Goal: Ask a question

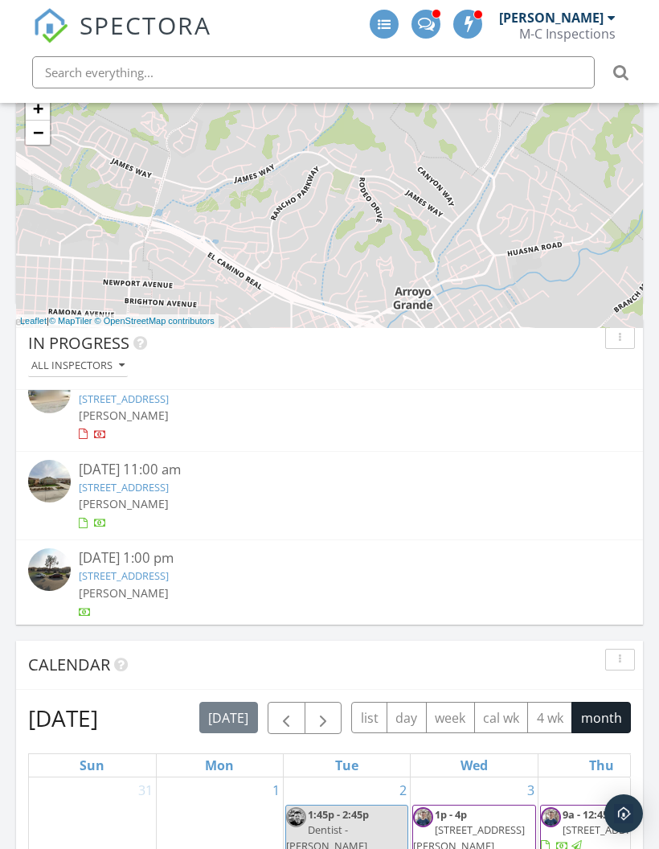
scroll to position [346, 627]
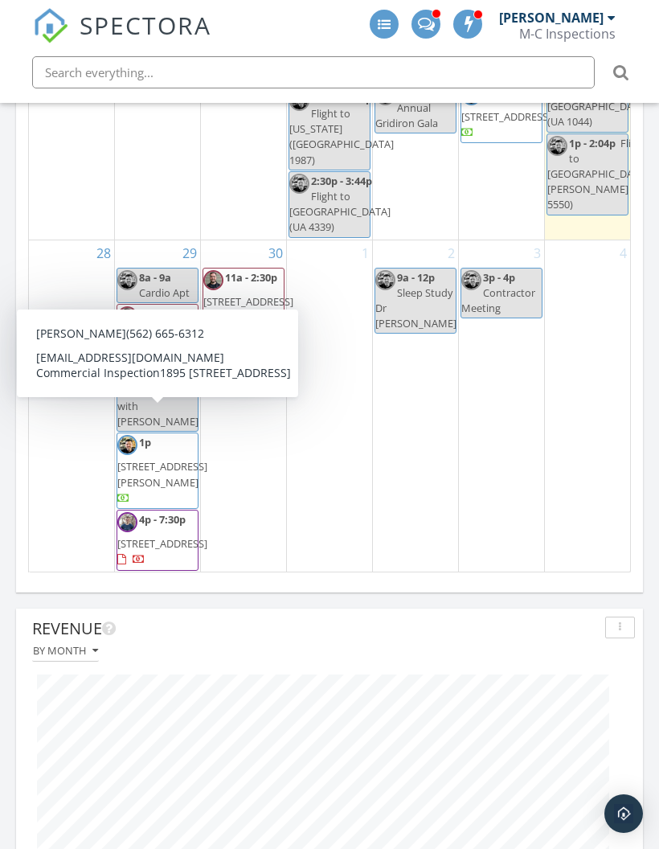
click at [171, 459] on span "[STREET_ADDRESS][PERSON_NAME]" at bounding box center [162, 474] width 90 height 30
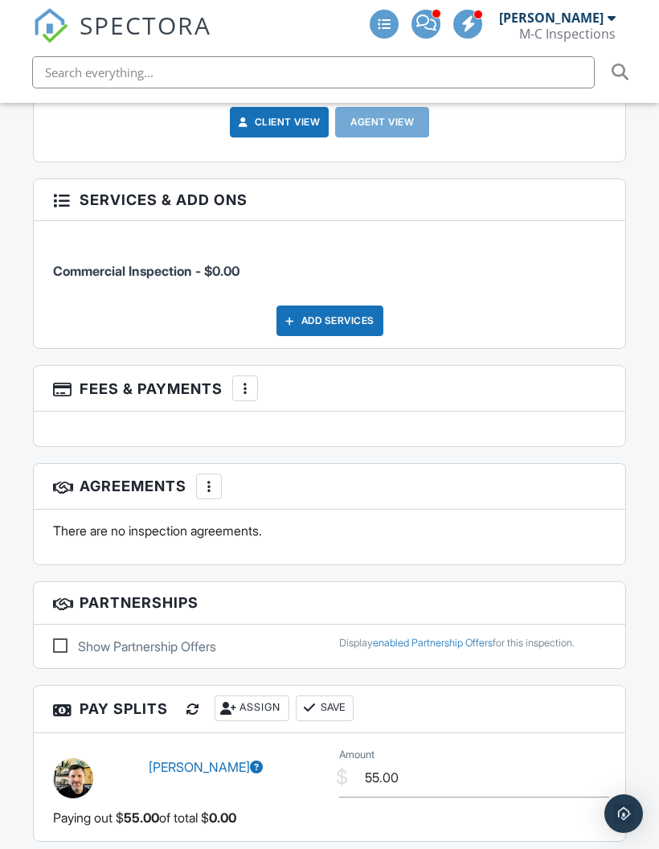
scroll to position [2528, 0]
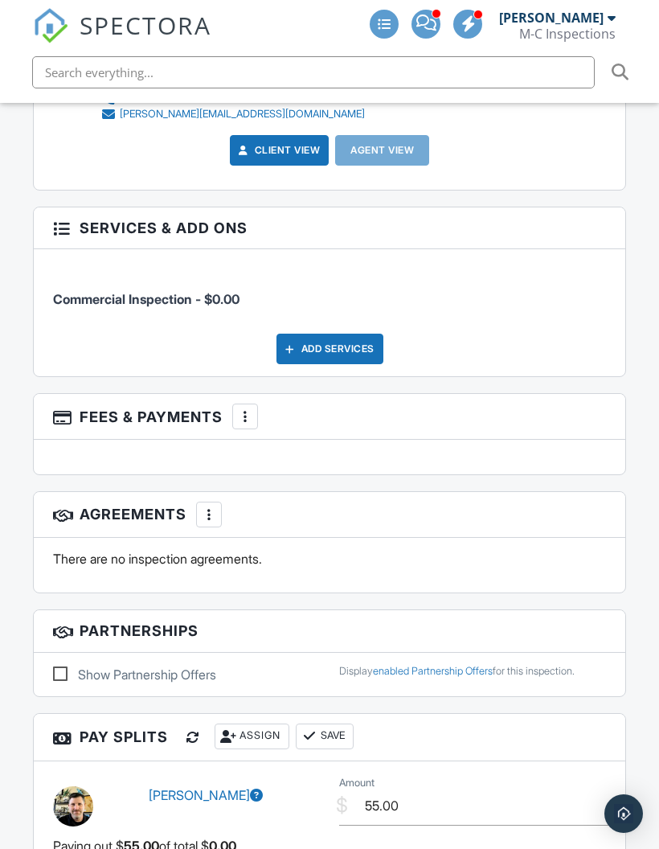
click at [245, 429] on div "More" at bounding box center [245, 416] width 26 height 26
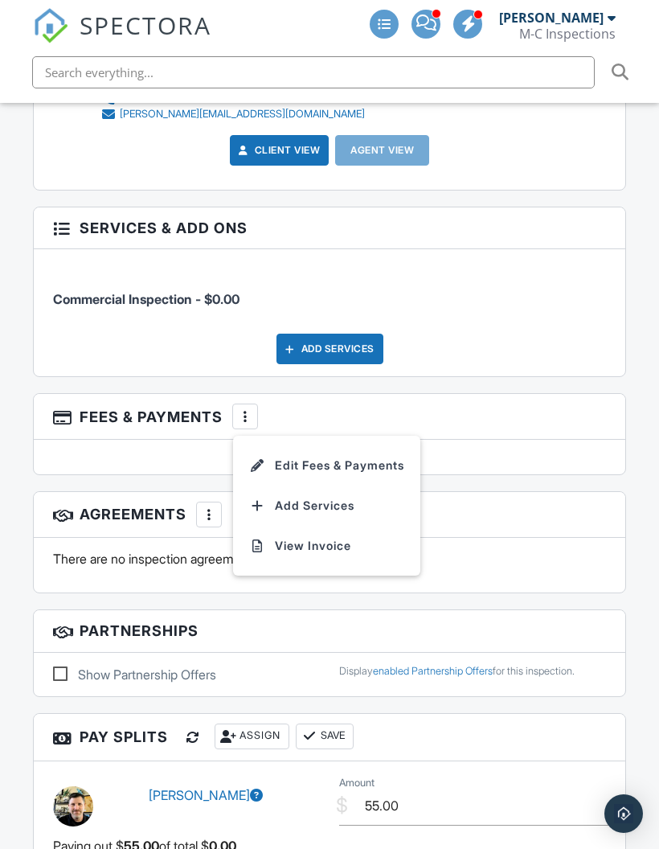
click at [364, 485] on li "Edit Fees & Payments" at bounding box center [327, 465] width 168 height 40
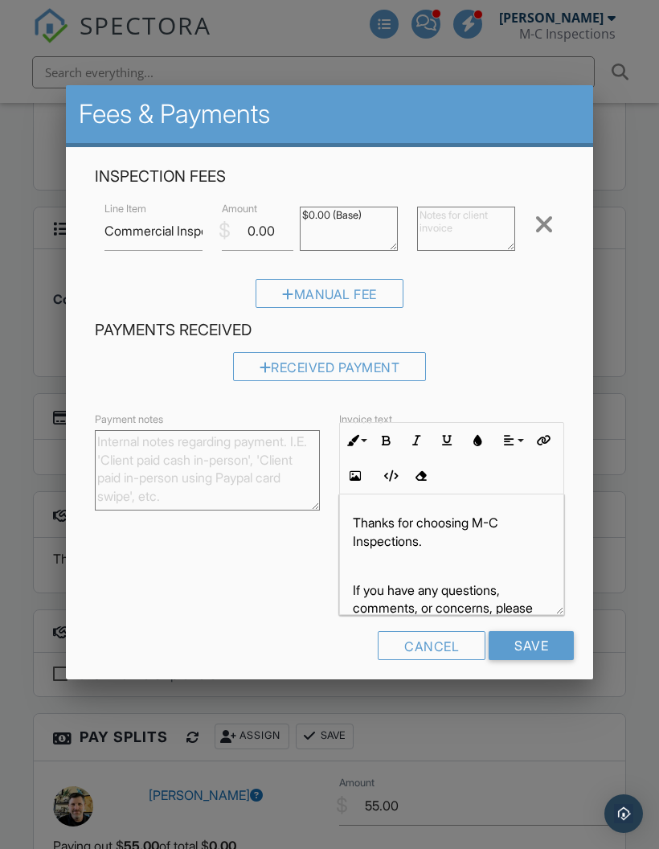
click at [268, 465] on textarea "Payment notes" at bounding box center [207, 470] width 225 height 80
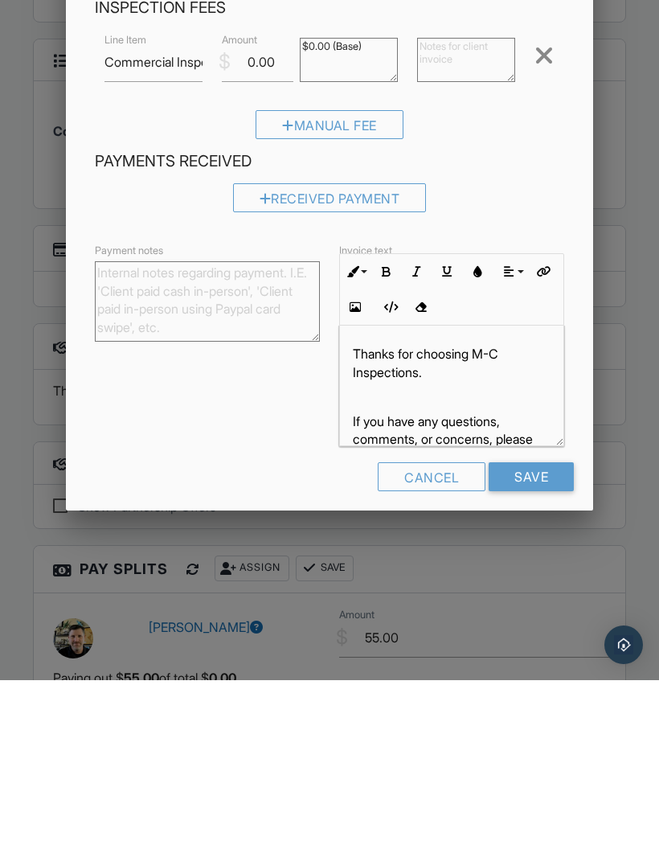
click at [551, 279] on div "Manual Fee" at bounding box center [329, 299] width 469 height 41
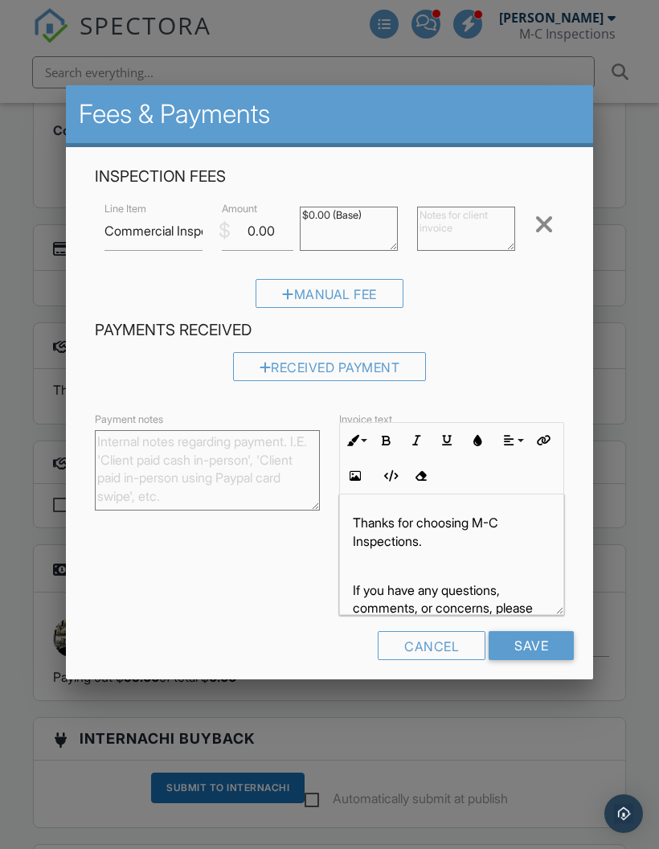
click at [539, 54] on div at bounding box center [329, 450] width 659 height 1061
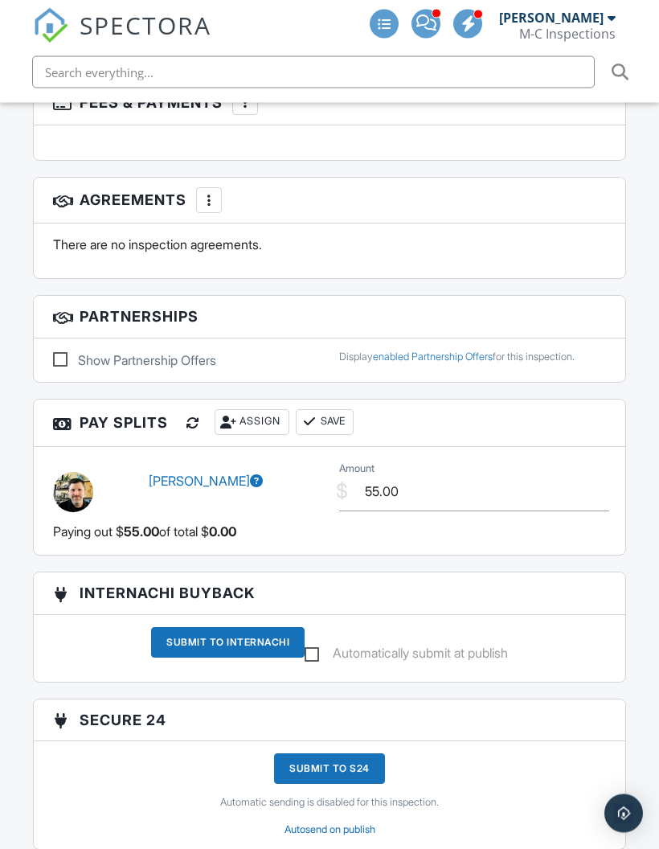
scroll to position [2845, 0]
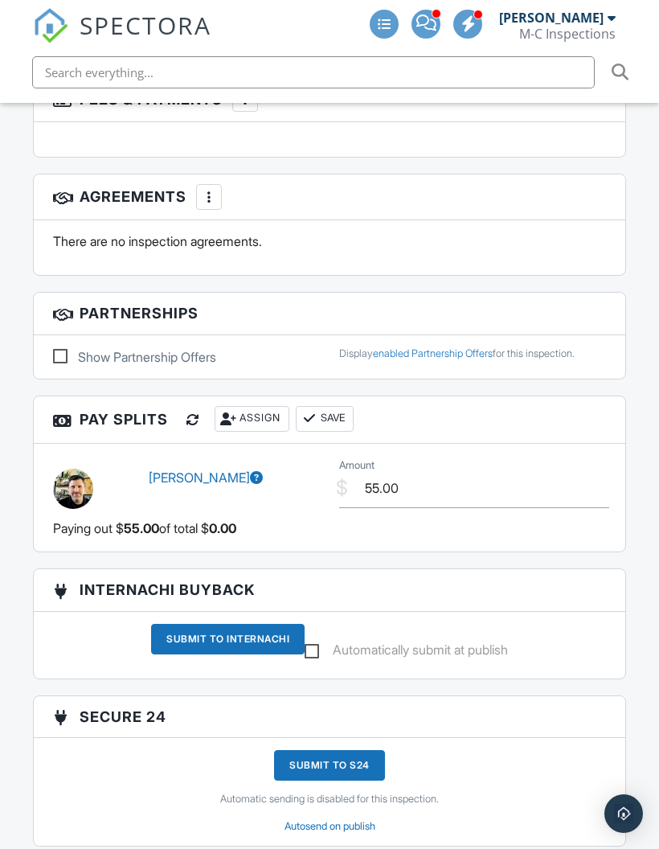
click at [621, 823] on img "Open Intercom Messenger" at bounding box center [623, 813] width 19 height 19
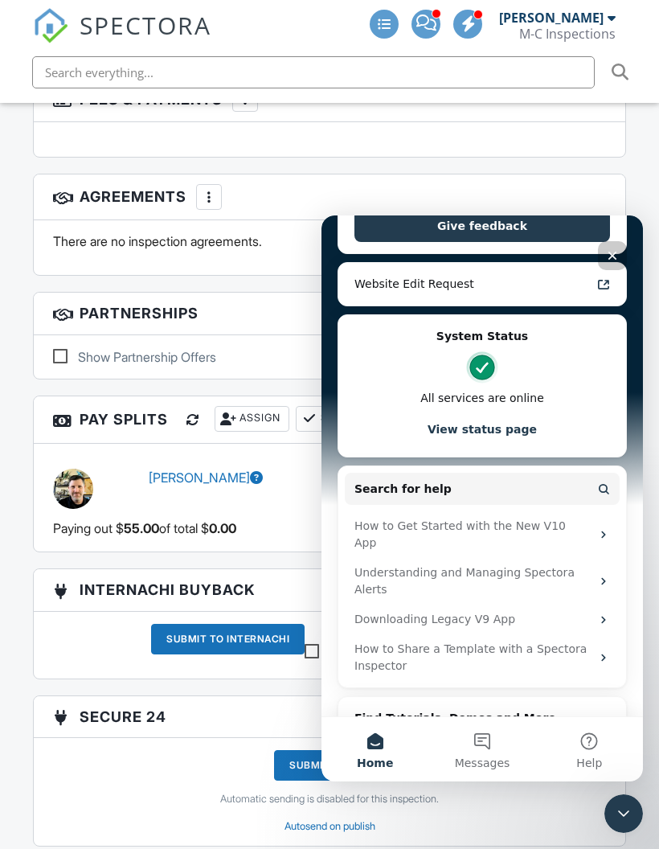
scroll to position [301, 0]
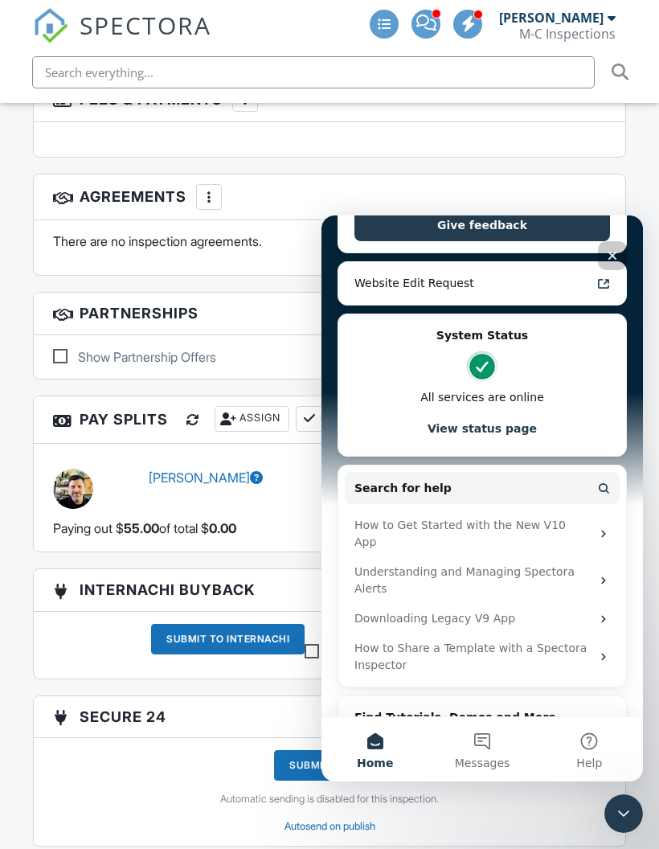
click at [509, 489] on button "Search for help" at bounding box center [482, 488] width 275 height 32
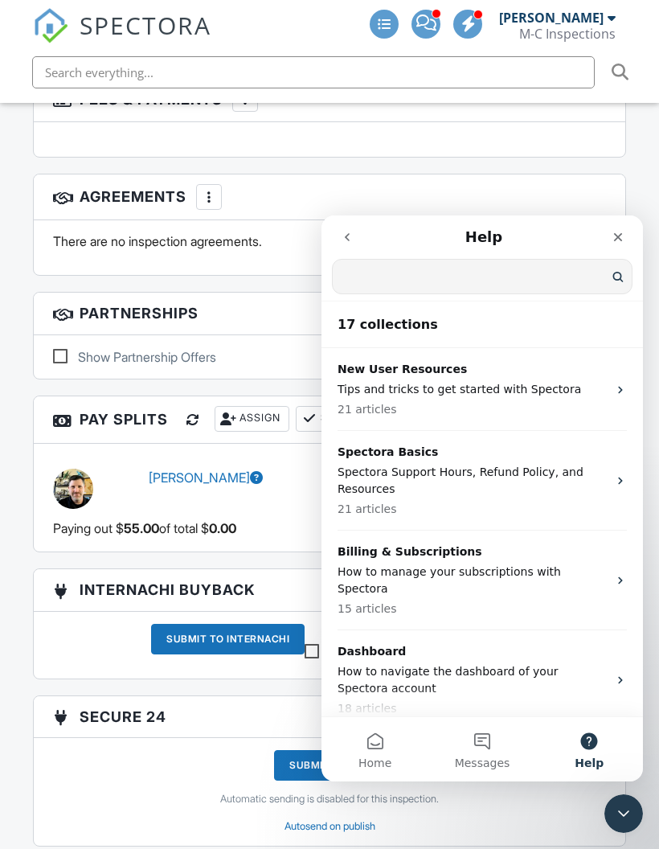
click at [542, 275] on input "Search for help" at bounding box center [482, 277] width 299 height 34
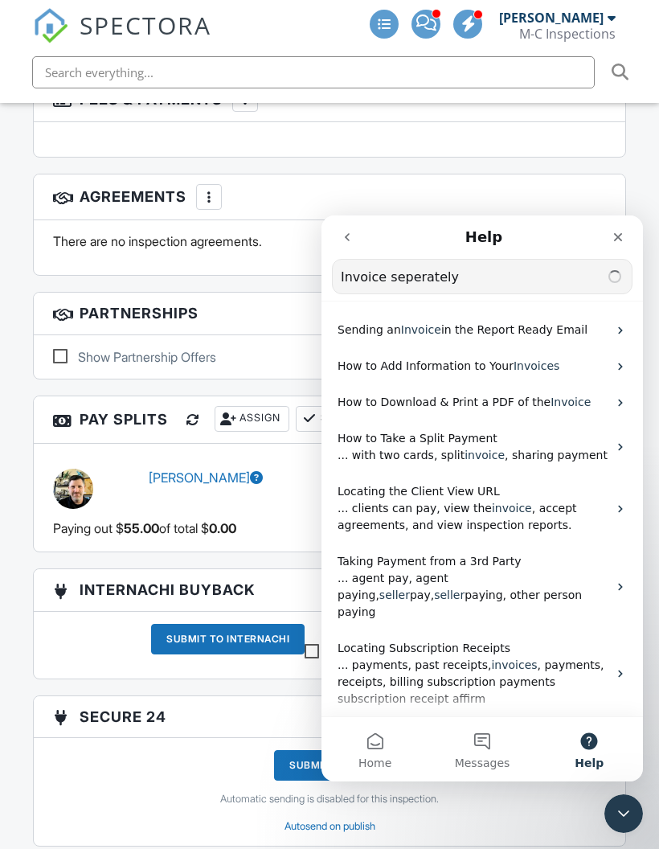
scroll to position [0, 0]
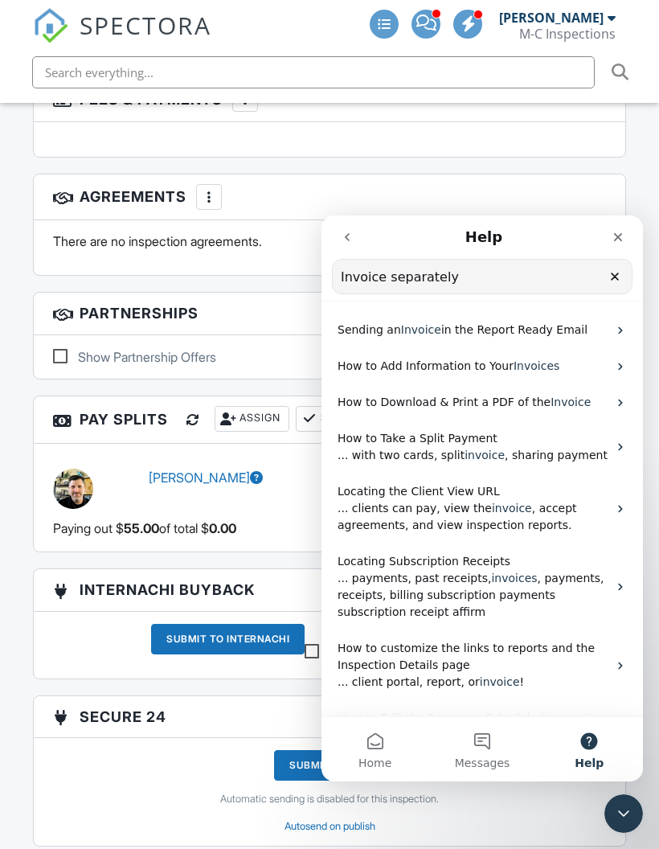
type input "Invoice separately"
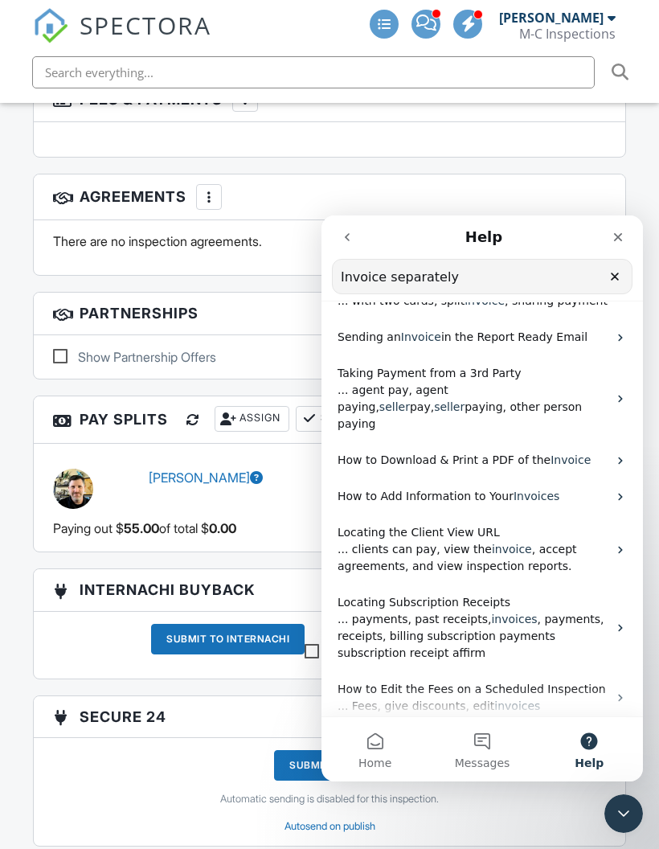
scroll to position [119, 0]
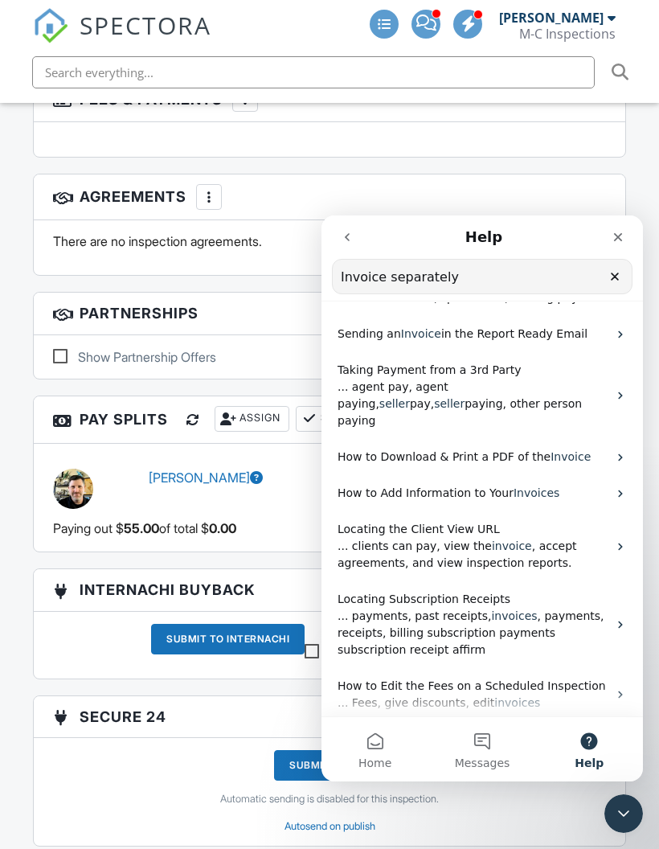
click at [434, 397] on span "pay," at bounding box center [422, 403] width 24 height 13
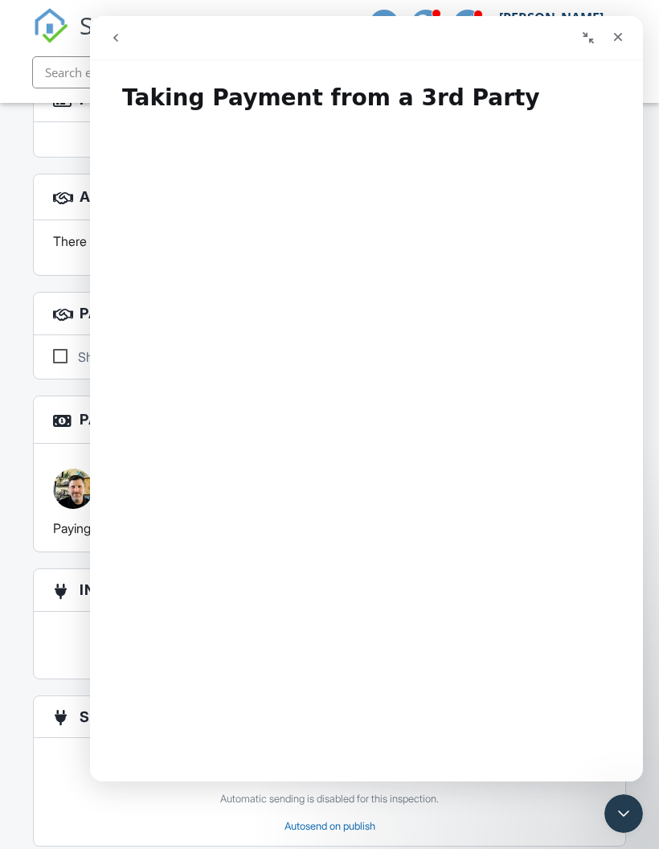
scroll to position [-2, 0]
click at [618, 43] on icon "Close" at bounding box center [618, 37] width 13 height 13
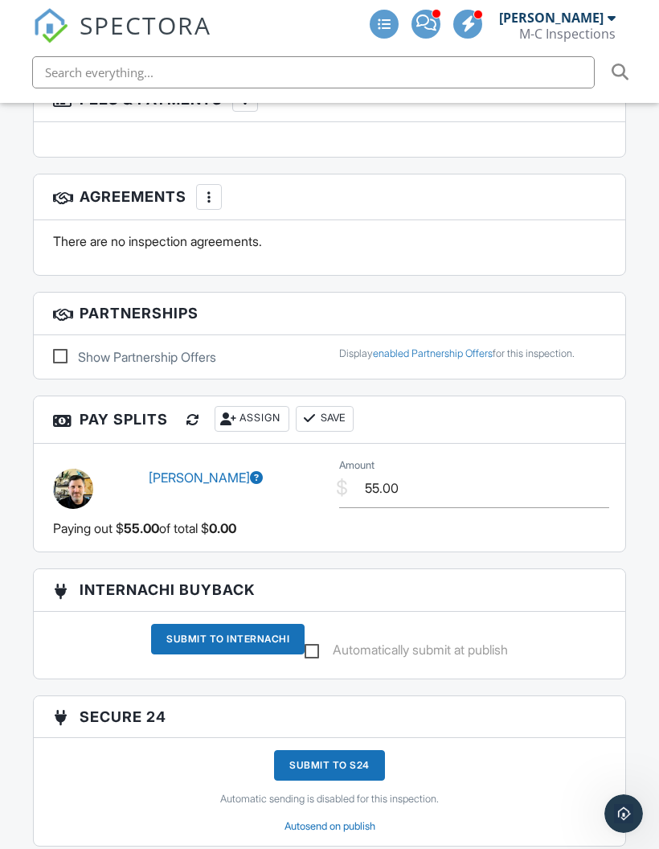
scroll to position [0, 0]
